Goal: Transaction & Acquisition: Subscribe to service/newsletter

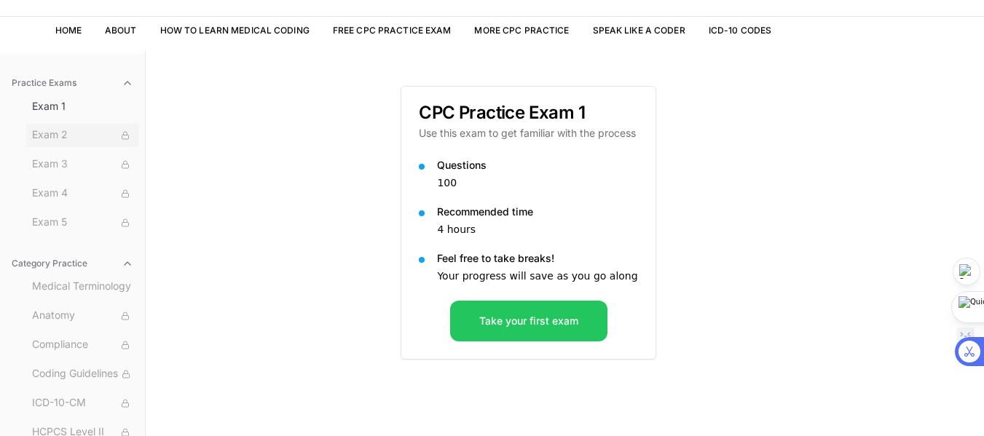
drag, startPoint x: 560, startPoint y: 184, endPoint x: 50, endPoint y: 133, distance: 512.3
click at [50, 133] on span "Exam 2" at bounding box center [82, 135] width 101 height 16
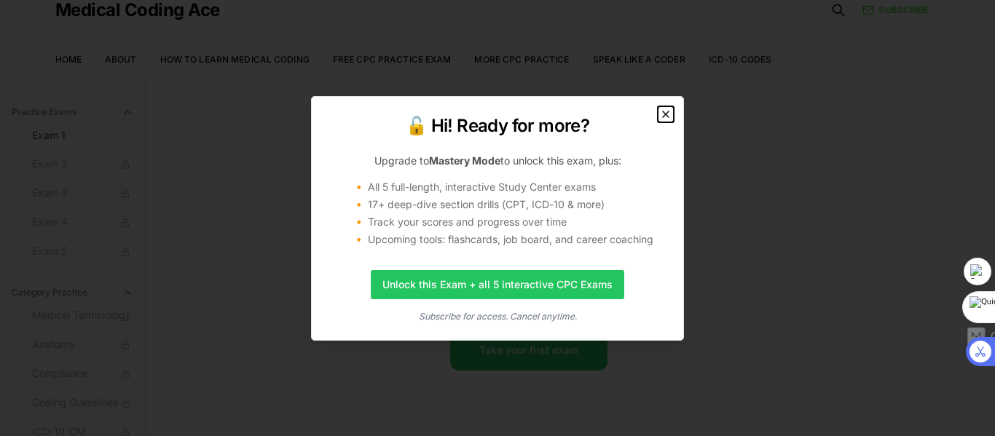
click at [666, 113] on icon "button" at bounding box center [666, 115] width 12 height 12
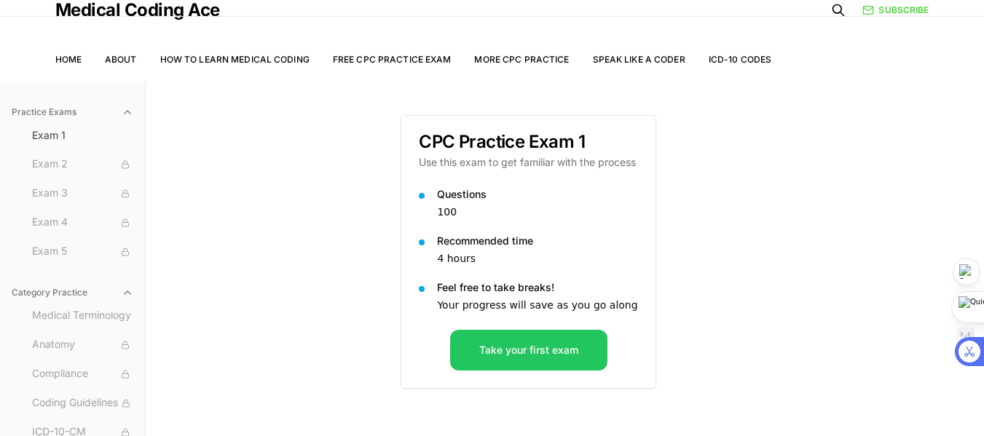
click at [666, 113] on div "CPC Practice Exam 1 Use this exam to get familiar with the process Questions 10…" at bounding box center [565, 298] width 328 height 436
drag, startPoint x: 141, startPoint y: 133, endPoint x: 604, endPoint y: 181, distance: 465.0
click at [604, 205] on p "100" at bounding box center [537, 212] width 200 height 15
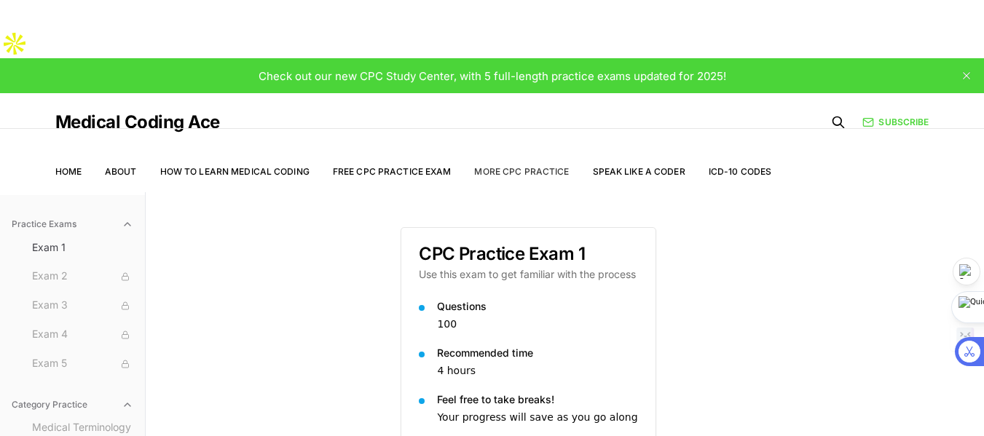
click at [526, 166] on link "More CPC Practice" at bounding box center [521, 171] width 95 height 11
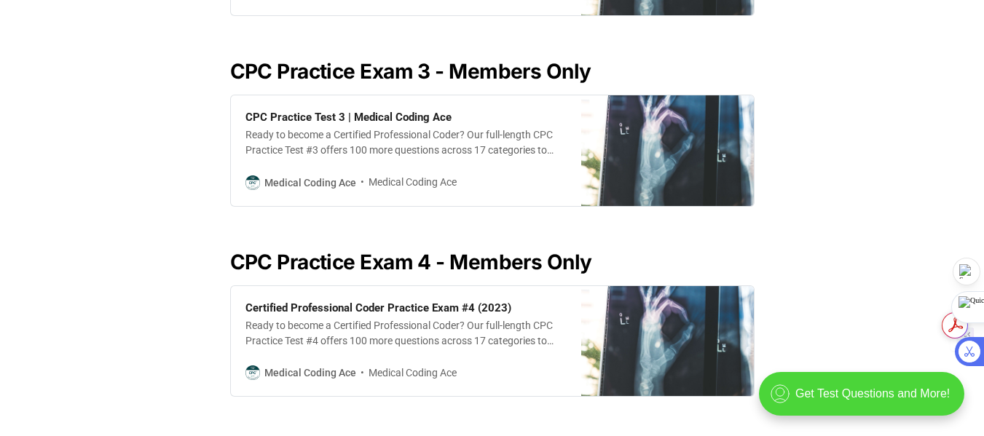
scroll to position [1038, 0]
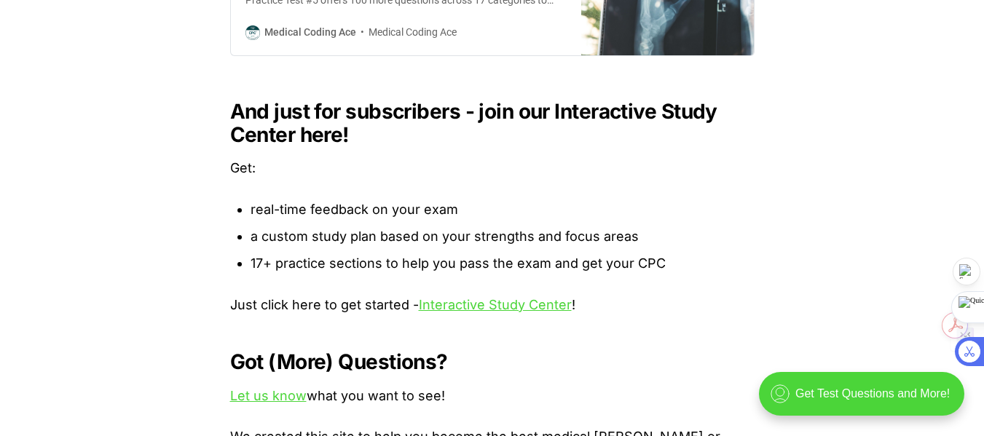
scroll to position [1670, 0]
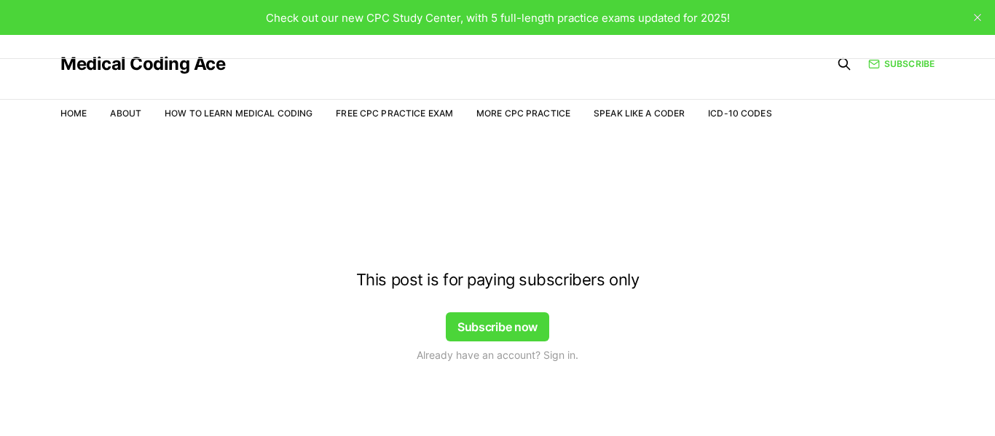
click at [521, 321] on button "Subscribe now" at bounding box center [497, 326] width 103 height 29
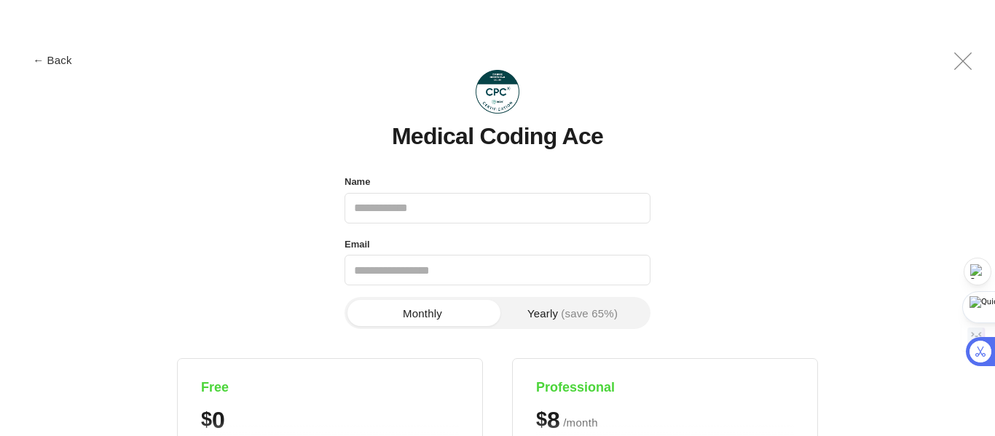
click at [476, 308] on button "Monthly" at bounding box center [422, 313] width 150 height 26
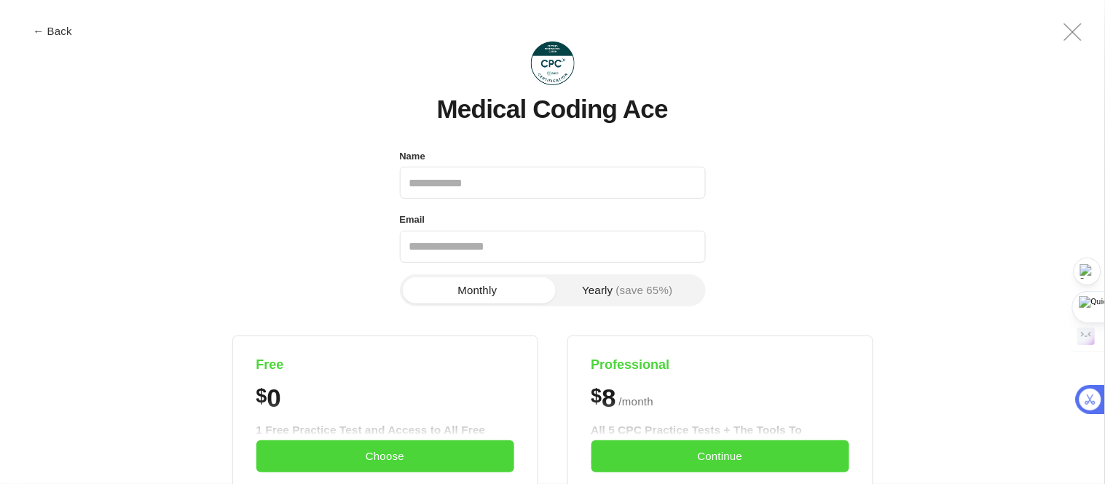
drag, startPoint x: 906, startPoint y: 2, endPoint x: 715, endPoint y: 246, distance: 309.7
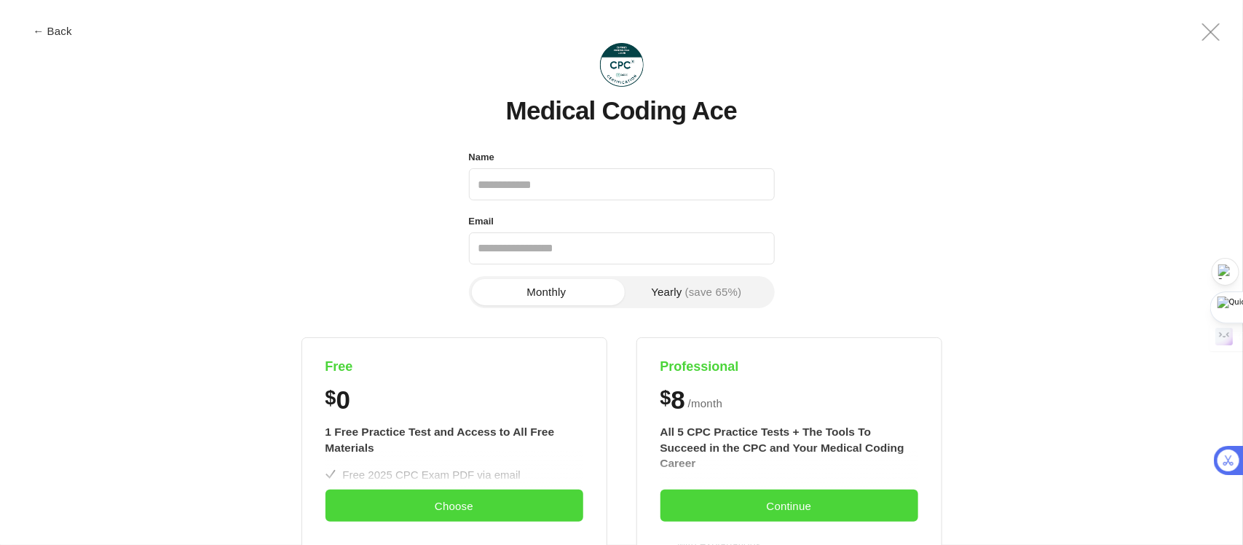
drag, startPoint x: 1104, startPoint y: 1, endPoint x: 807, endPoint y: 275, distance: 404.1
click at [38, 26] on span "←" at bounding box center [36, 30] width 11 height 11
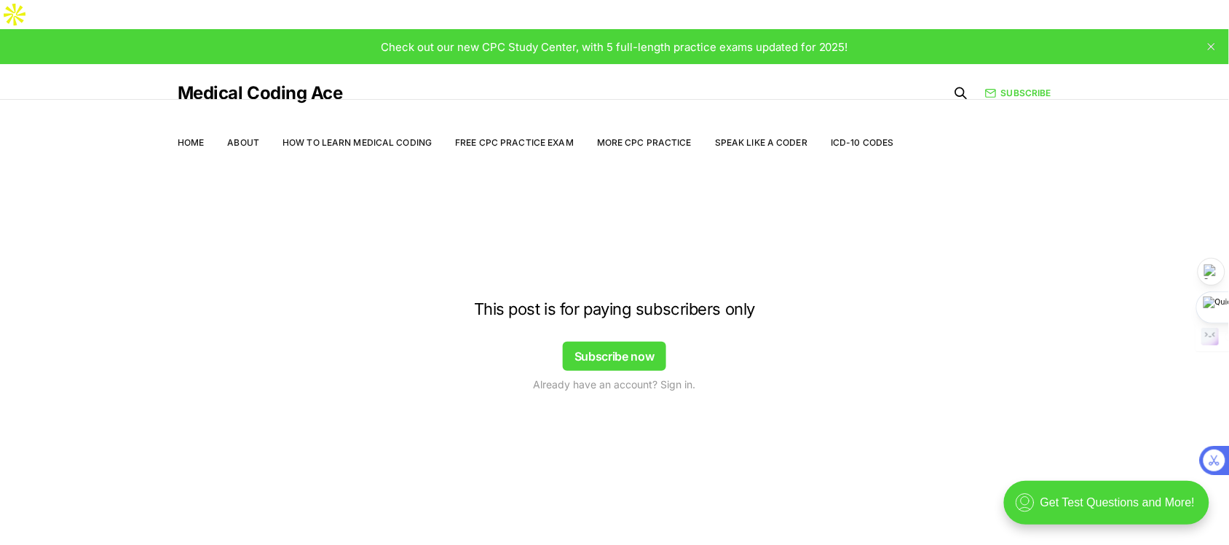
click at [186, 134] on div at bounding box center [614, 192] width 1229 height 117
